Goal: Task Accomplishment & Management: Complete application form

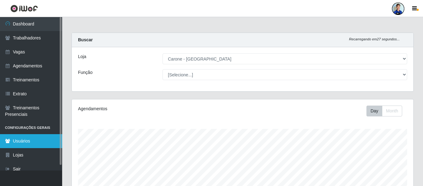
scroll to position [129, 342]
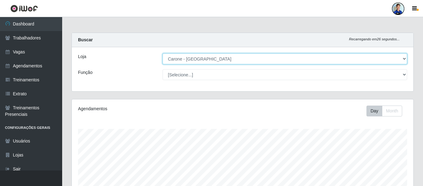
click at [174, 56] on select "[Selecione...] Carone - Jardim Camburi Carone - Campo Grande Carone - Coqueiral…" at bounding box center [285, 58] width 245 height 11
select select "525"
click at [163, 53] on select "[Selecione...] Carone - Jardim Camburi Carone - Campo Grande Carone - Coqueiral…" at bounding box center [285, 58] width 245 height 11
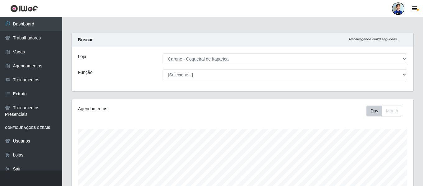
click at [125, 72] on div "Função" at bounding box center [115, 74] width 85 height 11
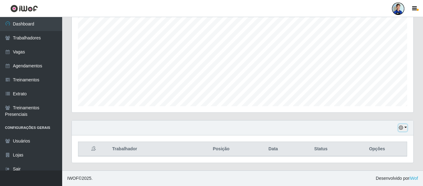
drag, startPoint x: 403, startPoint y: 129, endPoint x: 401, endPoint y: 132, distance: 3.8
click at [403, 129] on icon "button" at bounding box center [401, 128] width 4 height 4
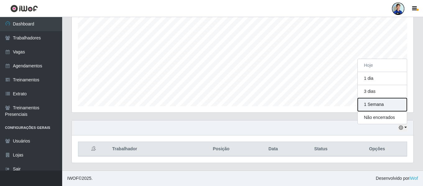
click at [380, 107] on button "1 Semana" at bounding box center [382, 104] width 49 height 13
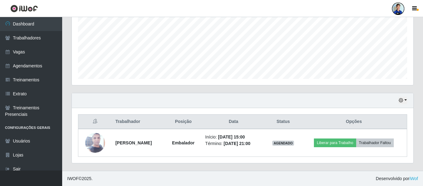
scroll to position [144, 0]
click at [404, 99] on button "button" at bounding box center [403, 100] width 9 height 7
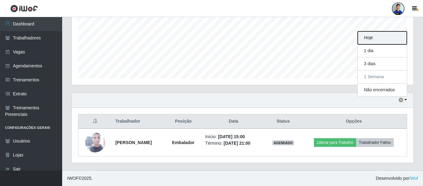
click at [375, 43] on button "Hoje" at bounding box center [382, 37] width 49 height 13
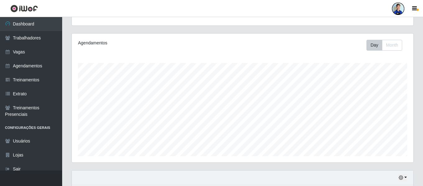
scroll to position [0, 0]
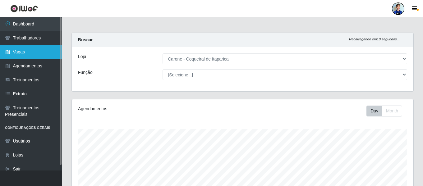
click at [30, 53] on link "Vagas" at bounding box center [31, 52] width 62 height 14
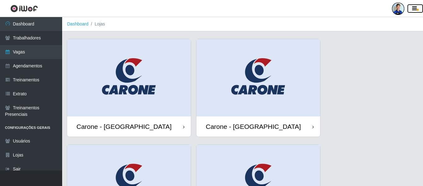
click at [414, 13] on button "button" at bounding box center [416, 8] width 16 height 9
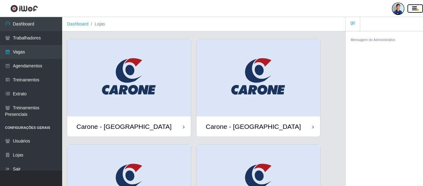
click at [417, 6] on button "button" at bounding box center [416, 8] width 16 height 9
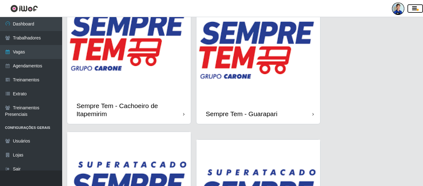
scroll to position [653, 0]
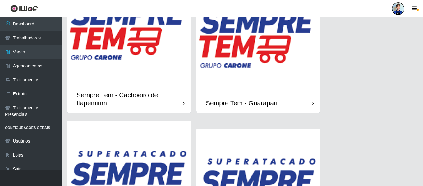
click at [141, 69] on img at bounding box center [129, 23] width 124 height 124
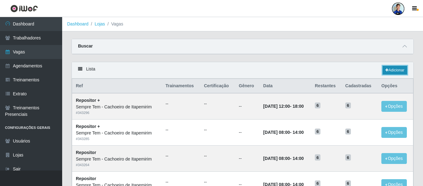
click at [396, 70] on link "Adicionar" at bounding box center [395, 70] width 25 height 9
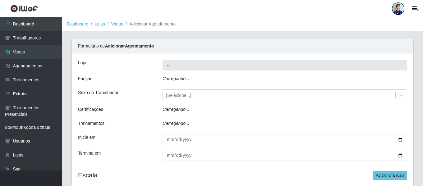
type input "Sempre Tem - Cachoeiro de Itapemirim"
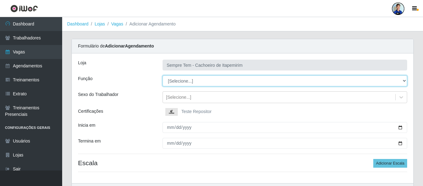
click at [176, 81] on select "[Selecione...] Embalador Embalador + Embalador ++ Repositor Repositor + Reposit…" at bounding box center [285, 81] width 245 height 11
select select "24"
click at [163, 76] on select "[Selecione...] Embalador Embalador + Embalador ++ Repositor Repositor + Reposit…" at bounding box center [285, 81] width 245 height 11
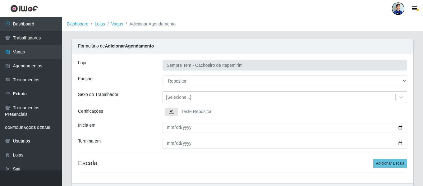
click at [176, 112] on img at bounding box center [172, 112] width 15 height 8
click at [0, 0] on input "Teste Repositor" at bounding box center [0, 0] width 0 height 0
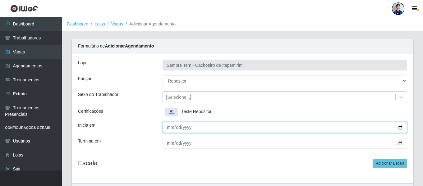
click at [170, 128] on input "Inicia em" at bounding box center [285, 127] width 245 height 11
type input "2025-09-18"
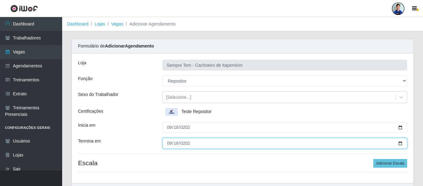
type input "2025-09-18"
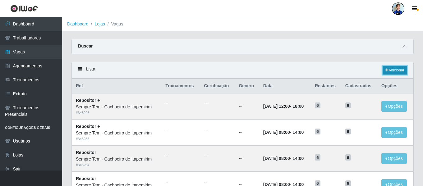
click at [394, 68] on link "Adicionar" at bounding box center [395, 70] width 25 height 9
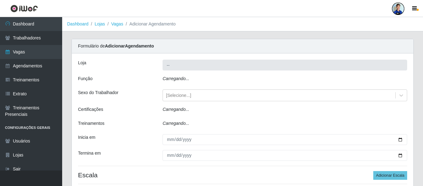
type input "Sempre Tem - Cachoeiro de Itapemirim"
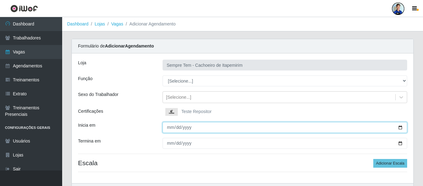
click at [167, 128] on input "Inicia em" at bounding box center [285, 127] width 245 height 11
type input "2025-09-18"
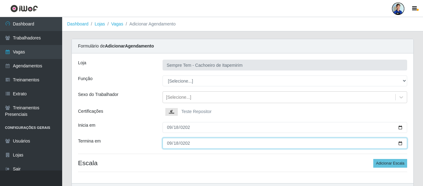
type input "2025-09-18"
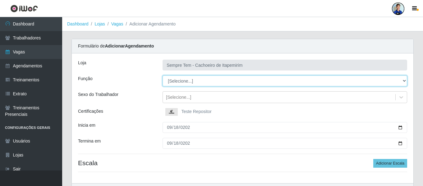
click at [197, 76] on select "[Selecione...] Embalador Embalador + Embalador ++ Repositor Repositor + Reposit…" at bounding box center [285, 81] width 245 height 11
select select "24"
click at [163, 76] on select "[Selecione...] Embalador Embalador + Embalador ++ Repositor Repositor + Reposit…" at bounding box center [285, 81] width 245 height 11
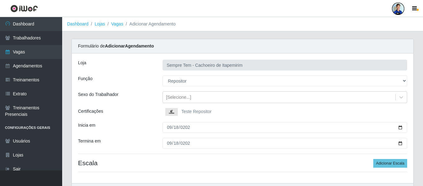
click at [171, 110] on img at bounding box center [172, 112] width 15 height 8
click at [0, 0] on input "Teste Repositor" at bounding box center [0, 0] width 0 height 0
click at [382, 166] on button "Adicionar Escala" at bounding box center [390, 163] width 34 height 9
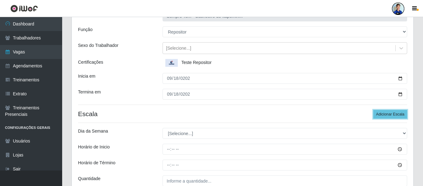
scroll to position [93, 0]
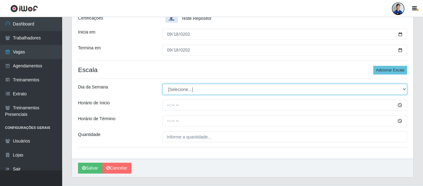
click at [179, 89] on select "[Selecione...] Segunda Terça Quarta Quinta Sexta Sábado Domingo" at bounding box center [285, 89] width 245 height 11
select select "5"
click at [163, 84] on select "[Selecione...] Segunda Terça Quarta Quinta Sexta Sábado Domingo" at bounding box center [285, 89] width 245 height 11
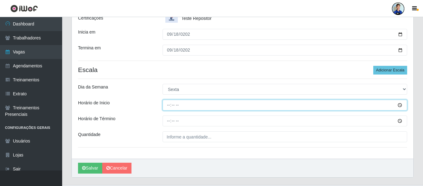
click at [165, 104] on input "Horário de Inicio" at bounding box center [285, 105] width 245 height 11
type input "08:00"
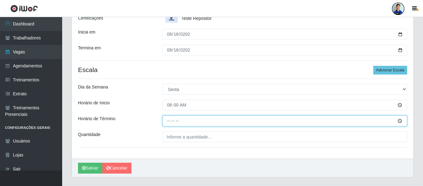
type input "14:00"
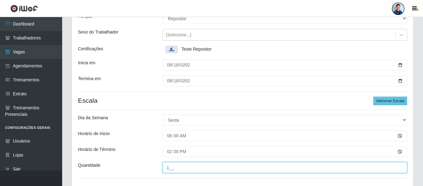
scroll to position [108, 0]
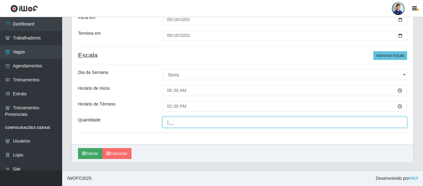
type input "1__"
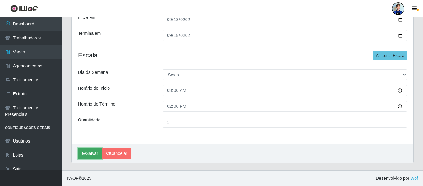
click at [88, 151] on button "Salvar" at bounding box center [90, 153] width 24 height 11
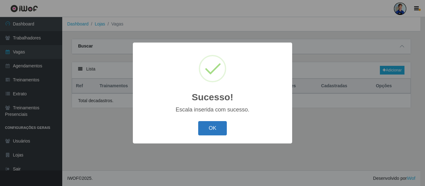
click at [213, 129] on button "OK" at bounding box center [212, 128] width 29 height 15
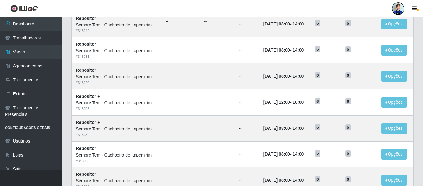
scroll to position [341, 0]
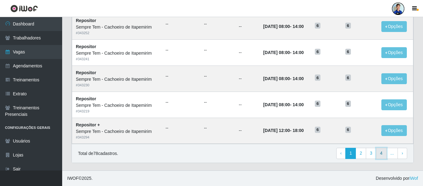
click at [385, 153] on link "4" at bounding box center [381, 153] width 11 height 11
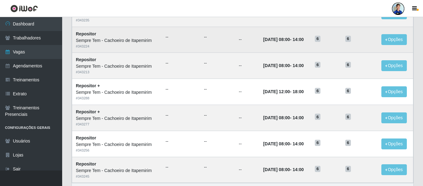
scroll to position [341, 0]
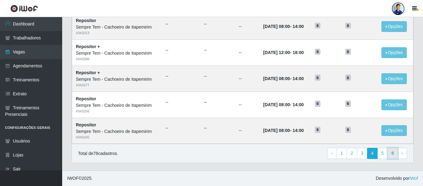
click at [391, 155] on link "6" at bounding box center [393, 153] width 11 height 11
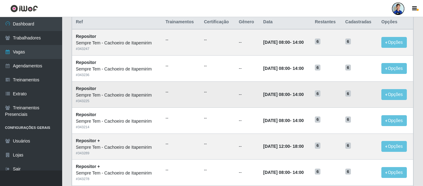
scroll to position [0, 0]
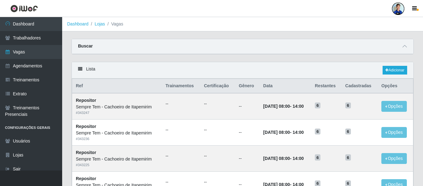
click at [91, 24] on li "Lojas" at bounding box center [97, 24] width 16 height 7
click at [97, 25] on link "Lojas" at bounding box center [100, 23] width 10 height 5
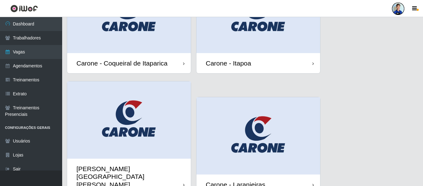
scroll to position [187, 0]
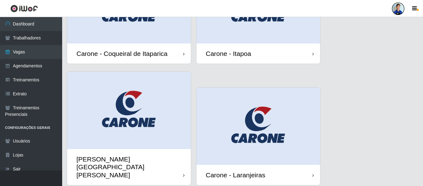
click at [157, 33] on img at bounding box center [129, 4] width 124 height 77
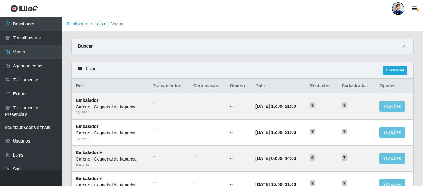
click at [102, 23] on link "Lojas" at bounding box center [100, 23] width 10 height 5
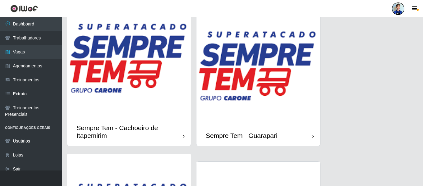
scroll to position [653, 0]
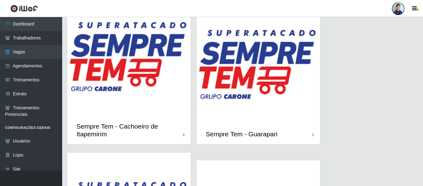
click at [143, 73] on img at bounding box center [129, 55] width 124 height 124
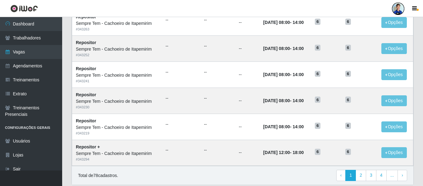
scroll to position [341, 0]
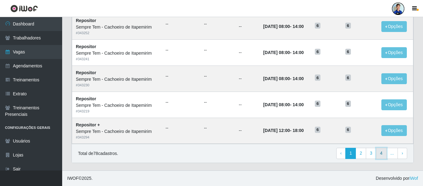
click at [383, 154] on link "4" at bounding box center [381, 153] width 11 height 11
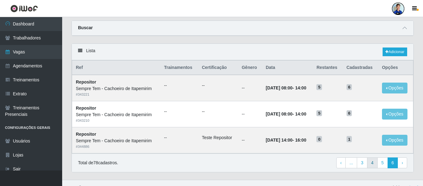
scroll to position [28, 0]
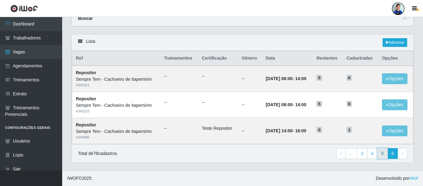
click at [382, 155] on link "5" at bounding box center [382, 153] width 11 height 11
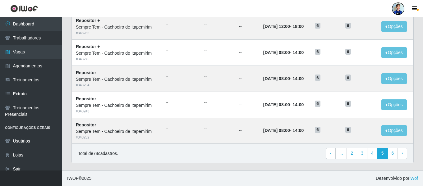
scroll to position [341, 0]
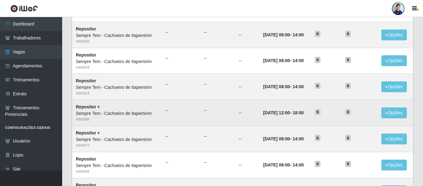
scroll to position [341, 0]
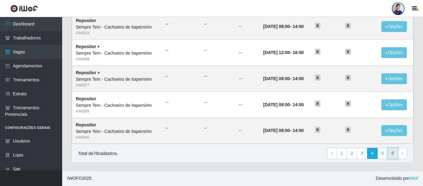
click at [391, 154] on link "6" at bounding box center [393, 153] width 11 height 11
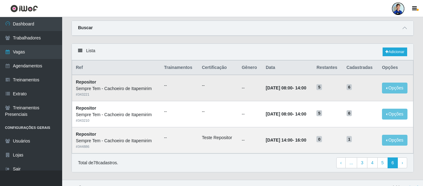
scroll to position [28, 0]
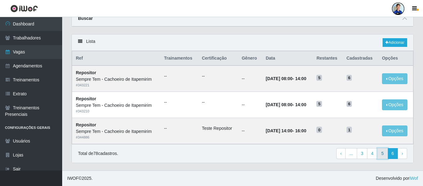
click at [386, 156] on link "5" at bounding box center [382, 153] width 11 height 11
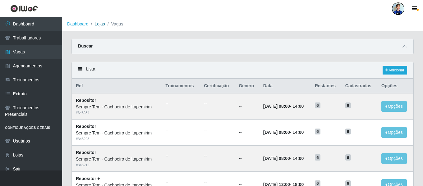
click at [96, 25] on link "Lojas" at bounding box center [100, 23] width 10 height 5
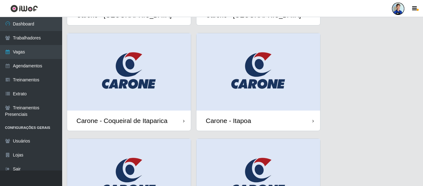
scroll to position [124, 0]
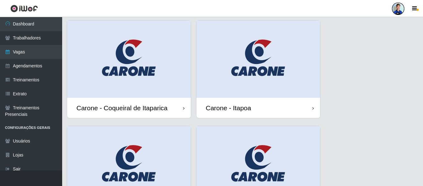
click at [154, 71] on img at bounding box center [129, 59] width 124 height 77
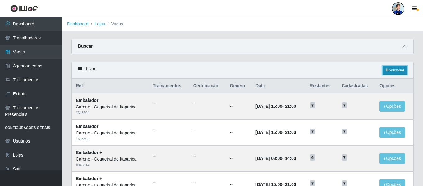
click at [396, 67] on link "Adicionar" at bounding box center [395, 70] width 25 height 9
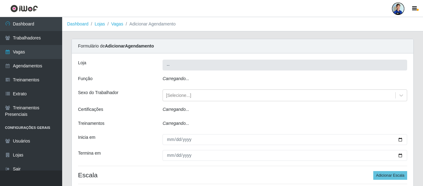
type input "Carone - Coqueiral de Itaparica"
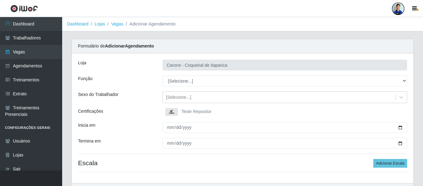
click at [182, 106] on div "Loja Carone - Coqueiral de Itaparica Função [Selecione...] Embalador Embalador …" at bounding box center [243, 118] width 342 height 130
click at [179, 110] on img at bounding box center [172, 112] width 15 height 8
click at [0, 0] on input "Teste Repositor" at bounding box center [0, 0] width 0 height 0
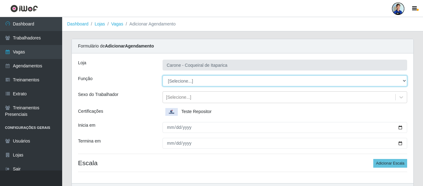
click at [174, 82] on select "[Selecione...] Embalador Embalador + Embalador ++ Repositor Repositor + Reposit…" at bounding box center [285, 81] width 245 height 11
select select "24"
click at [163, 76] on select "[Selecione...] Embalador Embalador + Embalador ++ Repositor Repositor + Reposit…" at bounding box center [285, 81] width 245 height 11
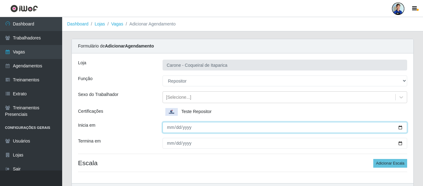
click at [169, 130] on input "Inicia em" at bounding box center [285, 127] width 245 height 11
type input "2025-09-18"
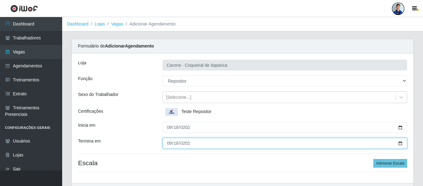
type input "2025-09-18"
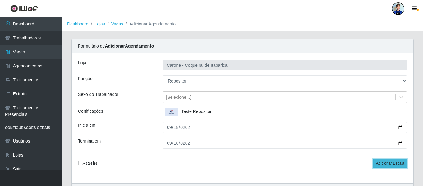
click at [391, 162] on button "Adicionar Escala" at bounding box center [390, 163] width 34 height 9
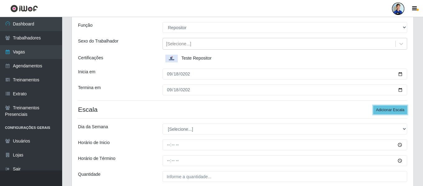
scroll to position [108, 0]
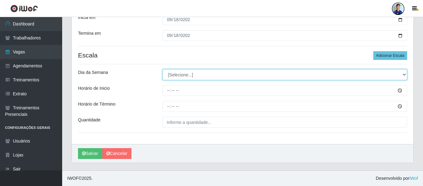
click at [181, 75] on select "[Selecione...] Segunda Terça Quarta Quinta Sexta Sábado Domingo" at bounding box center [285, 74] width 245 height 11
select select "5"
click at [163, 69] on select "[Selecione...] Segunda Terça Quarta Quinta Sexta Sábado Domingo" at bounding box center [285, 74] width 245 height 11
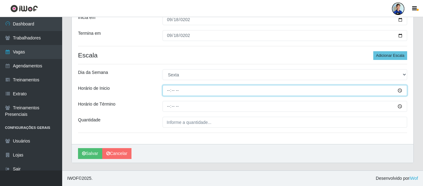
click at [168, 91] on input "Horário de Inicio" at bounding box center [285, 90] width 245 height 11
type input "15:00"
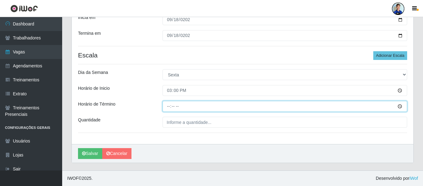
type input "21:00"
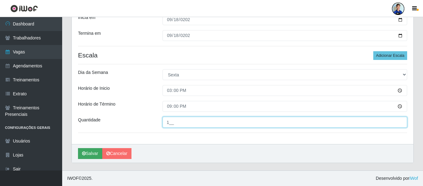
type input "1__"
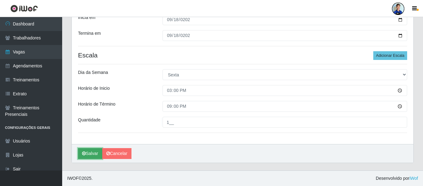
click at [95, 150] on button "Salvar" at bounding box center [90, 153] width 24 height 11
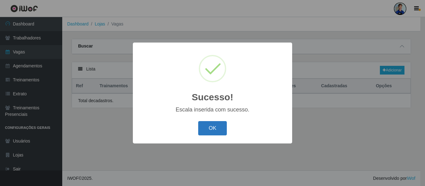
click at [201, 124] on button "OK" at bounding box center [212, 128] width 29 height 15
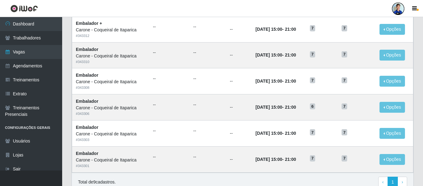
scroll to position [184, 0]
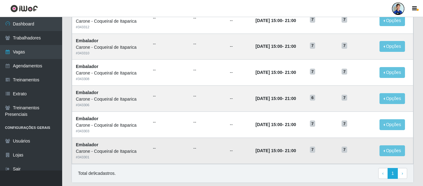
scroll to position [153, 0]
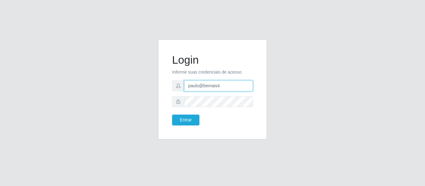
drag, startPoint x: 197, startPoint y: 86, endPoint x: 169, endPoint y: 85, distance: 27.4
click at [171, 85] on div "Login Informe suas credenciais de acesso paulo@bemais4 Entrar" at bounding box center [212, 89] width 93 height 85
type input "juliomarques@carone"
click at [172, 115] on button "Entrar" at bounding box center [185, 120] width 27 height 11
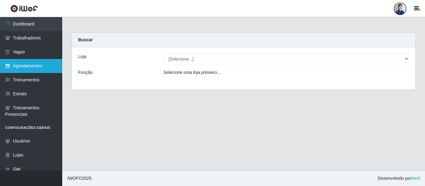
click at [32, 67] on link "Agendamentos" at bounding box center [31, 66] width 62 height 14
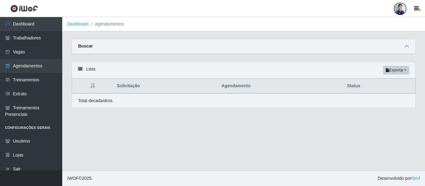
click at [404, 47] on span at bounding box center [406, 46] width 7 height 7
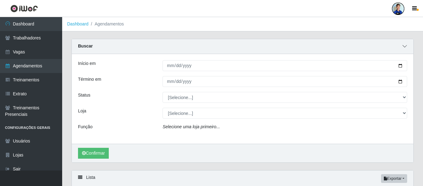
click at [407, 46] on icon at bounding box center [405, 46] width 4 height 4
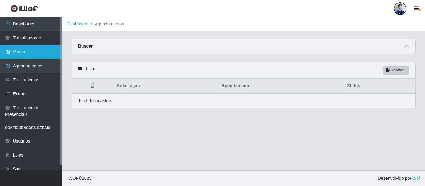
click at [21, 55] on link "Vagas" at bounding box center [31, 52] width 62 height 14
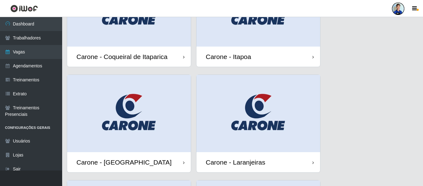
scroll to position [155, 0]
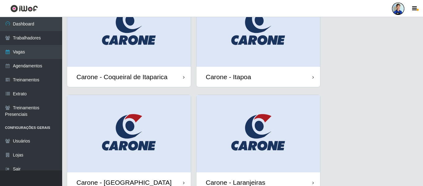
click at [152, 51] on img at bounding box center [129, 27] width 124 height 77
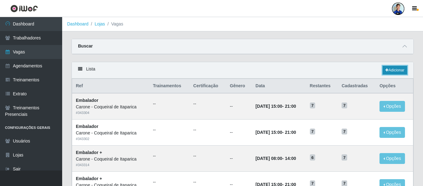
click at [389, 72] on link "Adicionar" at bounding box center [395, 70] width 25 height 9
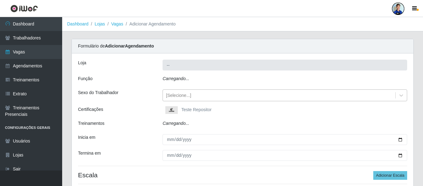
type input "Carone - Coqueiral de Itaparica"
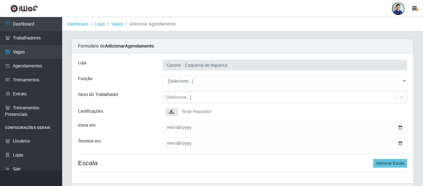
click at [178, 105] on div "Loja Carone - Coqueiral de Itaparica Função [Selecione...] Embalador Embalador …" at bounding box center [243, 118] width 342 height 130
click at [175, 111] on img at bounding box center [172, 112] width 15 height 8
click at [0, 0] on input "Teste Repositor" at bounding box center [0, 0] width 0 height 0
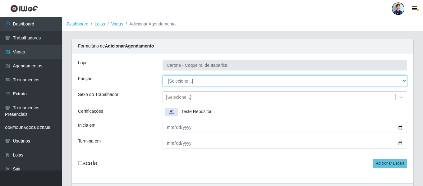
click at [175, 80] on select "[Selecione...] Embalador Embalador + Embalador ++ Repositor Repositor + Reposit…" at bounding box center [285, 81] width 245 height 11
select select "24"
click at [163, 76] on select "[Selecione...] Embalador Embalador + Embalador ++ Repositor Repositor + Reposit…" at bounding box center [285, 81] width 245 height 11
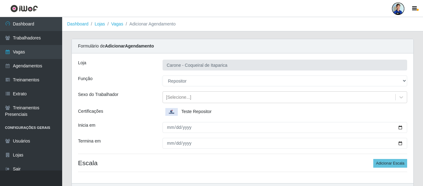
click at [147, 103] on div "Sexo do Trabalhador" at bounding box center [115, 97] width 85 height 12
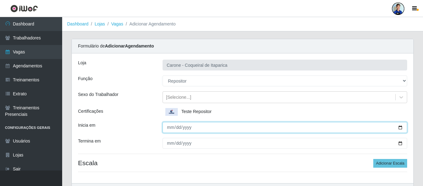
click at [169, 129] on input "Inicia em" at bounding box center [285, 127] width 245 height 11
type input "2025-09-18"
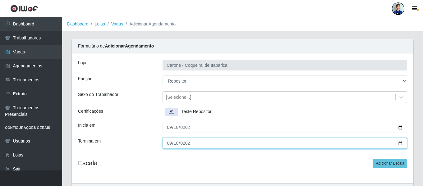
type input "2025-09-18"
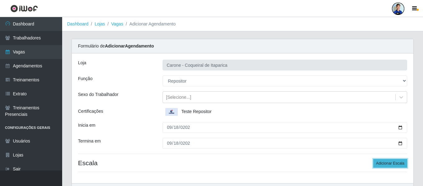
click at [383, 161] on button "Adicionar Escala" at bounding box center [390, 163] width 34 height 9
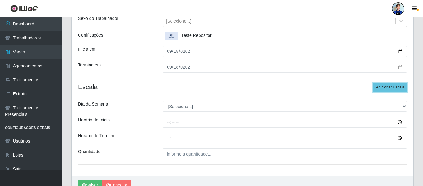
scroll to position [93, 0]
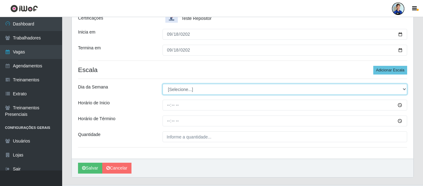
click at [166, 88] on select "[Selecione...] Segunda Terça Quarta Quinta Sexta Sábado Domingo" at bounding box center [285, 89] width 245 height 11
select select "4"
click at [163, 84] on select "[Selecione...] Segunda Terça Quarta Quinta Sexta Sábado Domingo" at bounding box center [285, 89] width 245 height 11
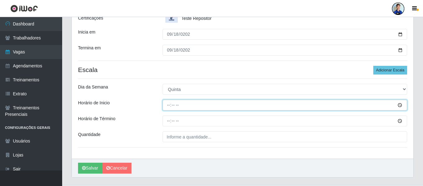
click at [166, 103] on input "Horário de Inicio" at bounding box center [285, 105] width 245 height 11
type input "15:00"
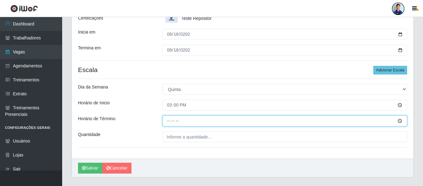
type input "21:00"
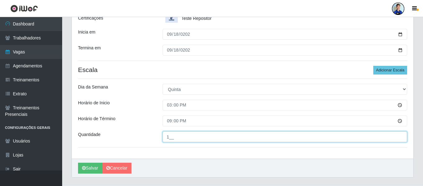
type input "1__"
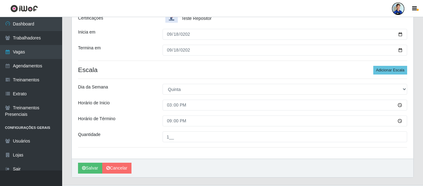
click at [119, 43] on div "Loja Carone - Coqueiral de Itaparica Função [Selecione...] Embalador Embalador …" at bounding box center [243, 59] width 342 height 199
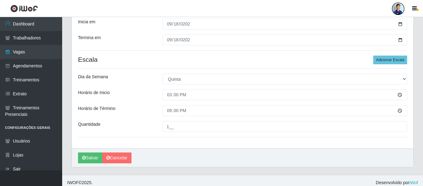
scroll to position [108, 0]
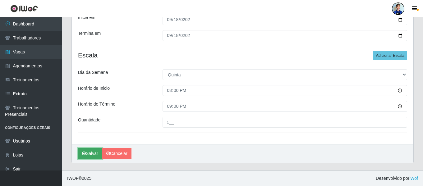
click at [92, 152] on button "Salvar" at bounding box center [90, 153] width 24 height 11
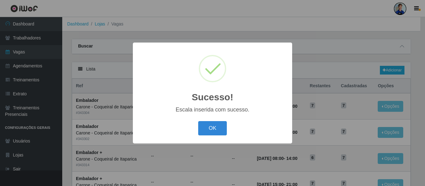
click at [229, 125] on div "OK Cancel" at bounding box center [212, 128] width 147 height 18
click at [218, 127] on button "OK" at bounding box center [212, 128] width 29 height 15
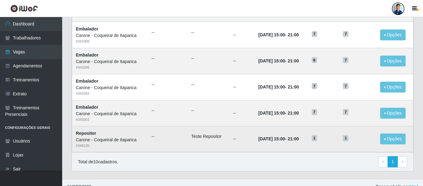
scroll to position [210, 0]
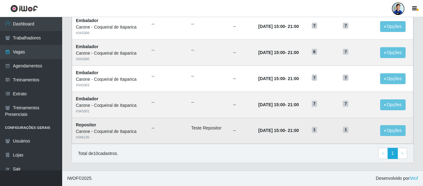
click at [202, 127] on li "Teste Repositor" at bounding box center [208, 128] width 35 height 7
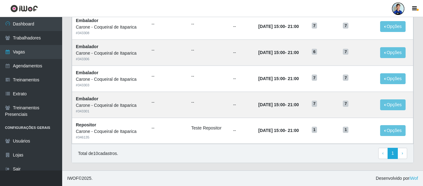
click at [278, 145] on div "Total de 10 cadastros. ‹ Previous 1 › Next" at bounding box center [243, 153] width 342 height 19
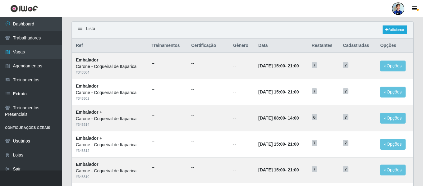
scroll to position [49, 0]
